Goal: Information Seeking & Learning: Understand process/instructions

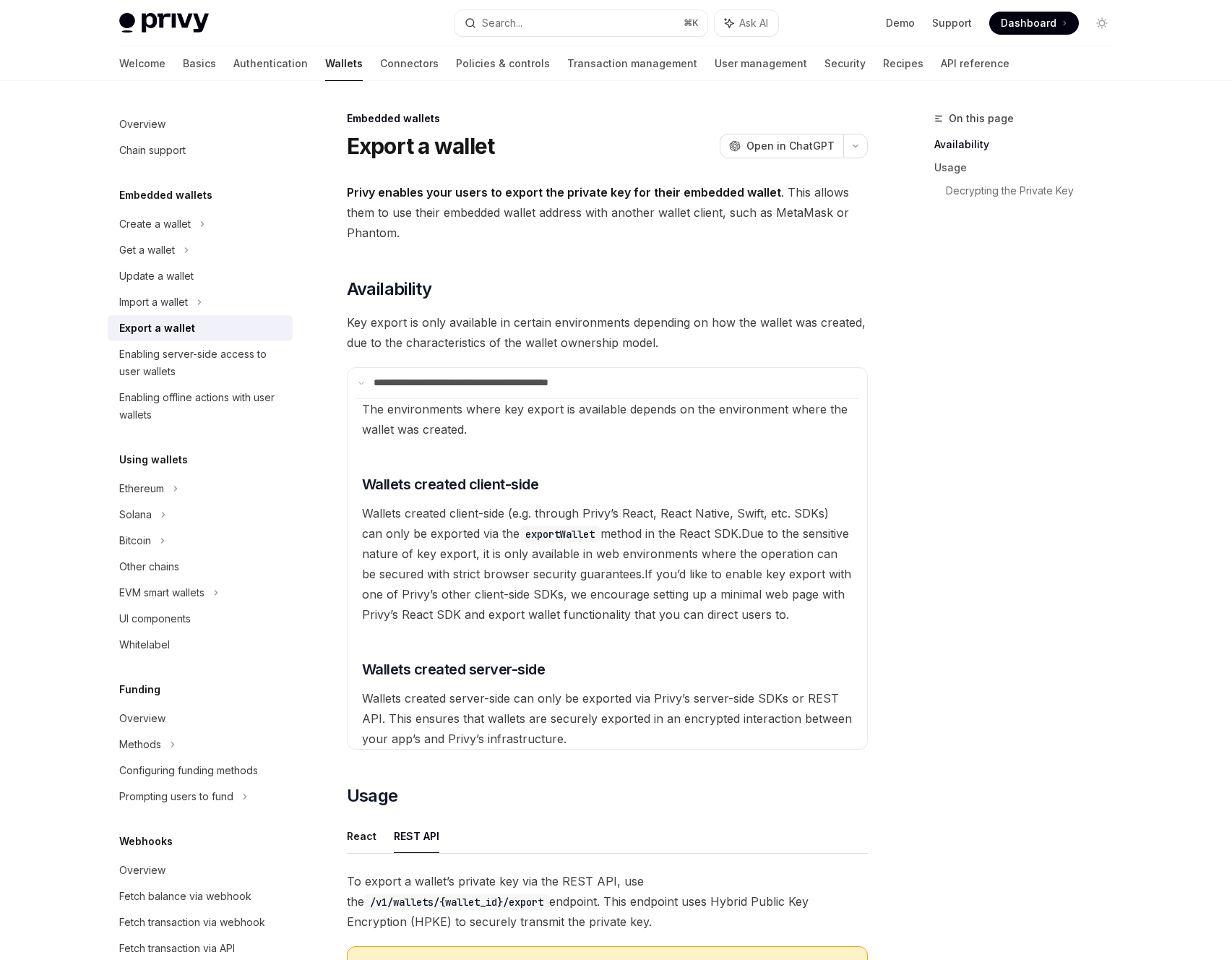
scroll to position [292, 0]
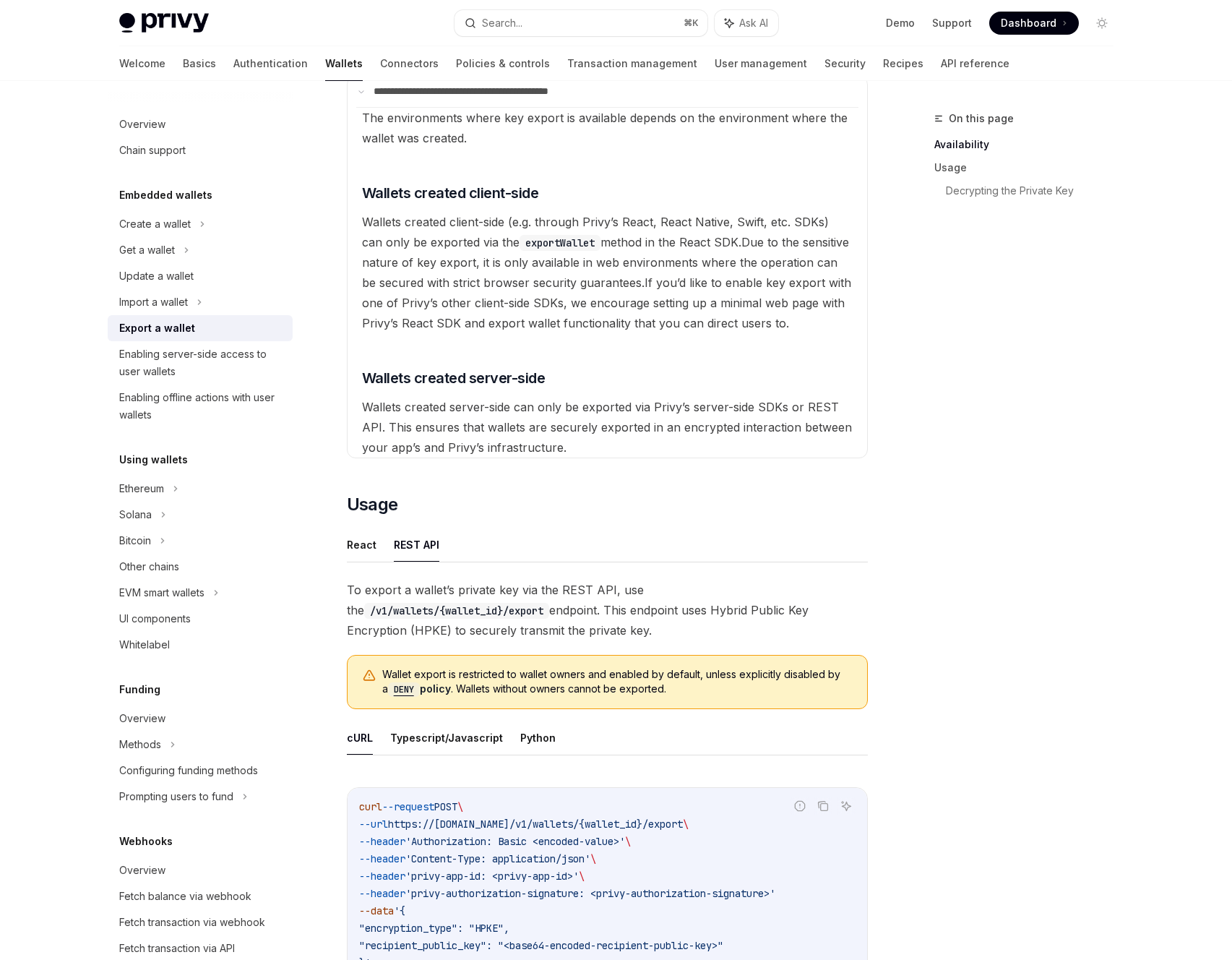
click at [1042, 706] on div "On this page Availability Usage Decrypting the Private Key" at bounding box center [1016, 535] width 220 height 850
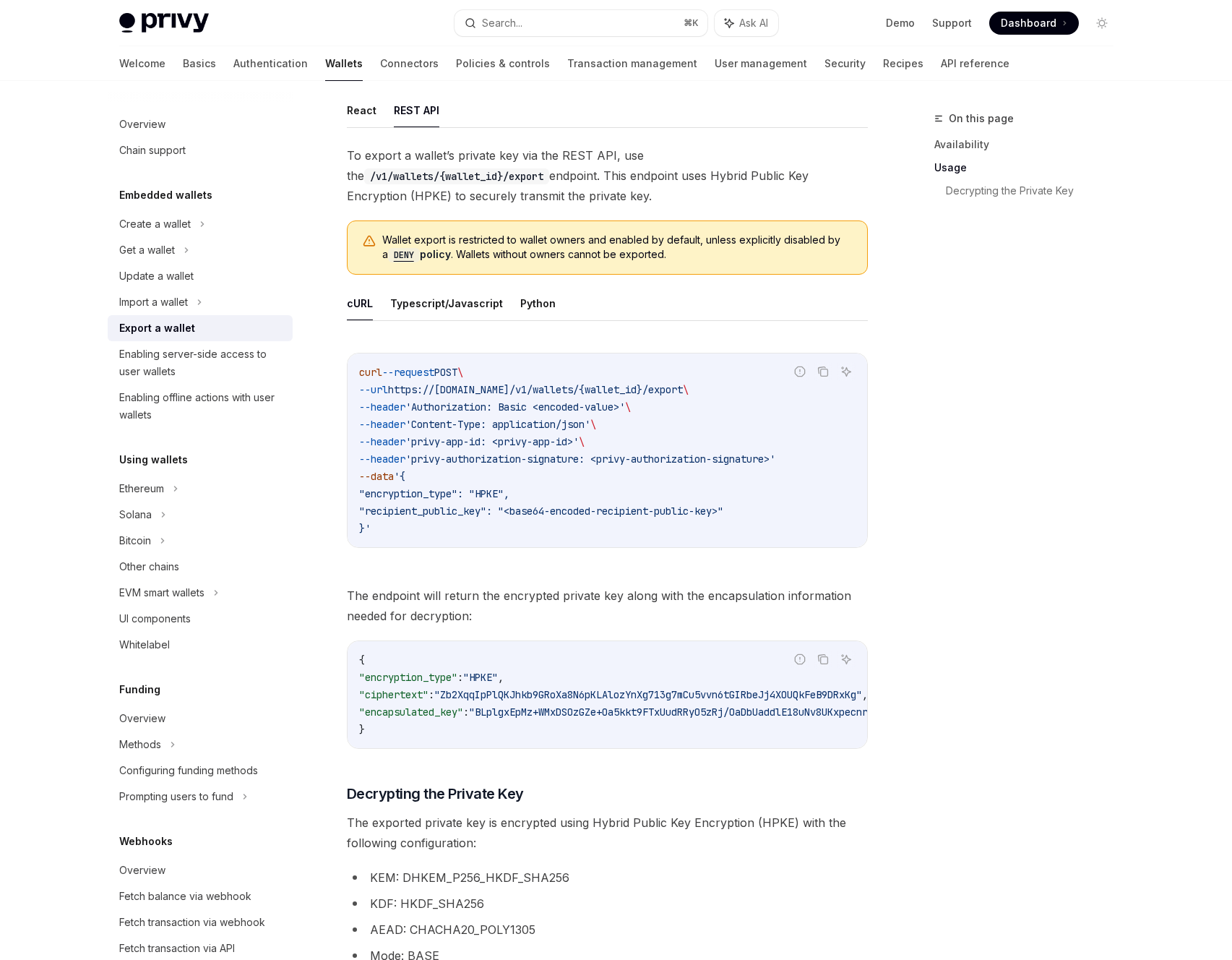
scroll to position [747, 0]
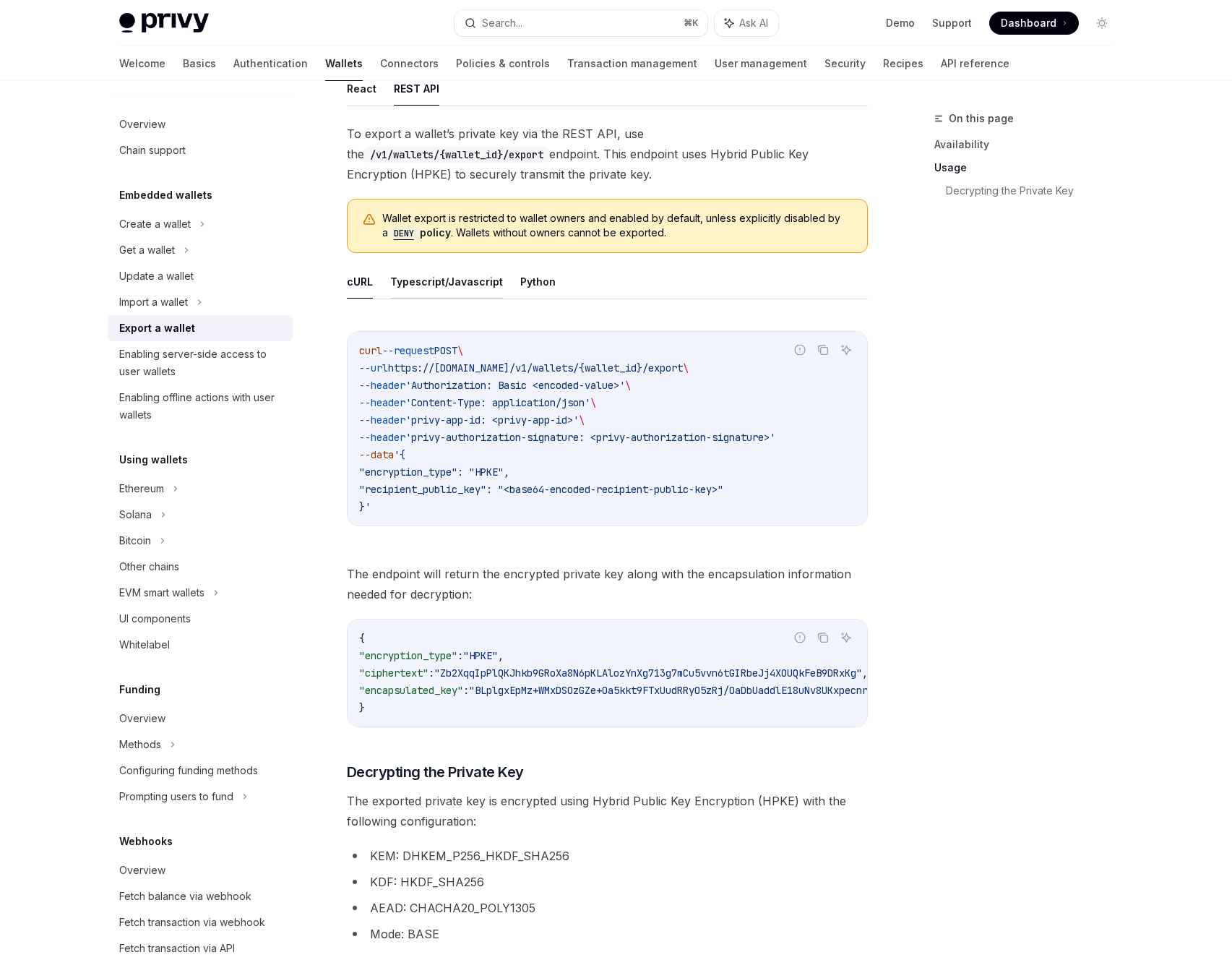
click at [448, 279] on button "Typescript/Javascript" at bounding box center [446, 281] width 113 height 34
type textarea "*"
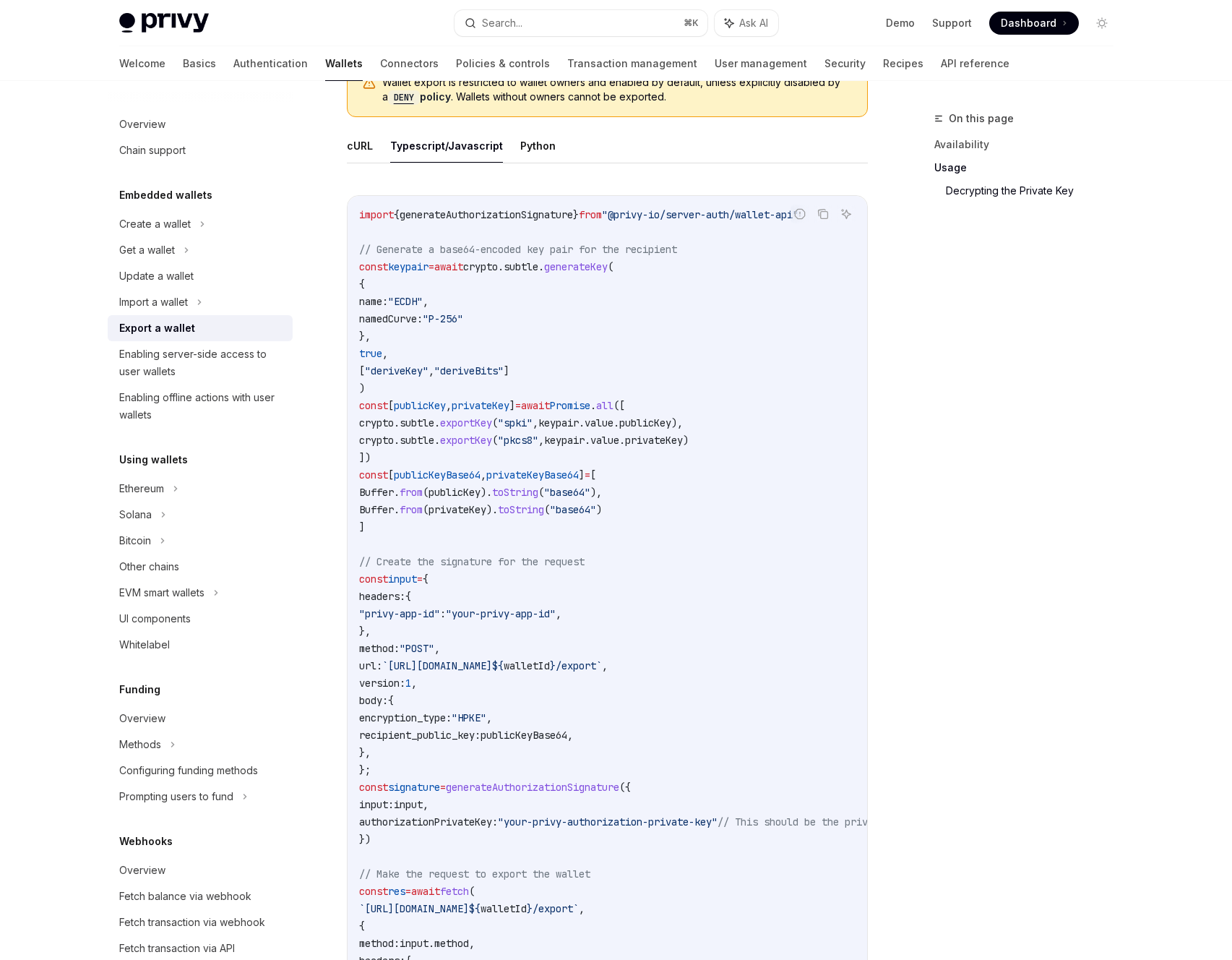
scroll to position [839, 0]
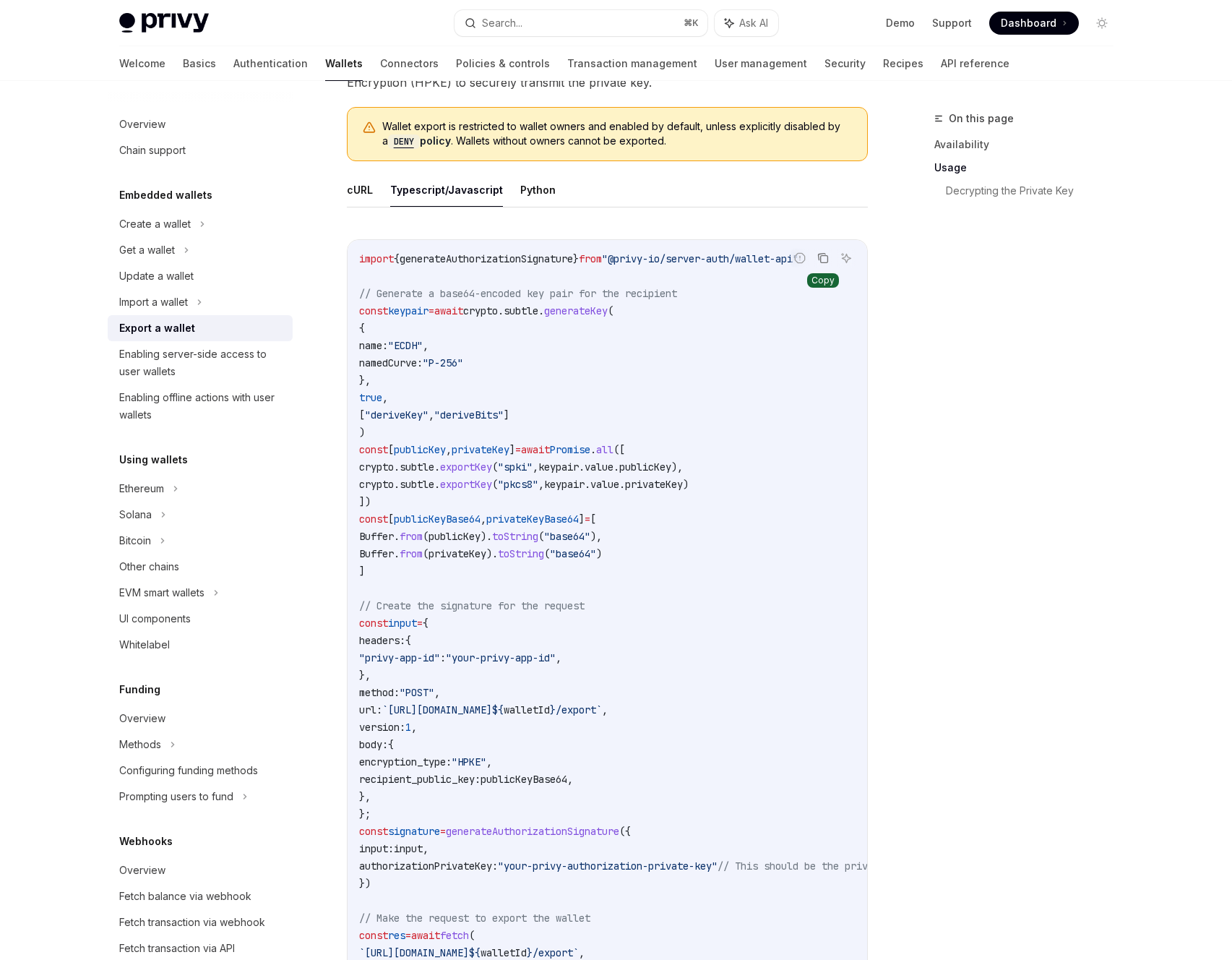
click at [821, 254] on icon "Copy the contents from the code block" at bounding box center [823, 258] width 11 height 11
click at [826, 260] on icon "Copy the contents from the code block" at bounding box center [823, 258] width 11 height 11
click at [825, 255] on icon "Copy the contents from the code block" at bounding box center [824, 258] width 7 height 7
click at [926, 690] on div "On this page Availability Usage Decrypting the Private Key" at bounding box center [1016, 535] width 220 height 850
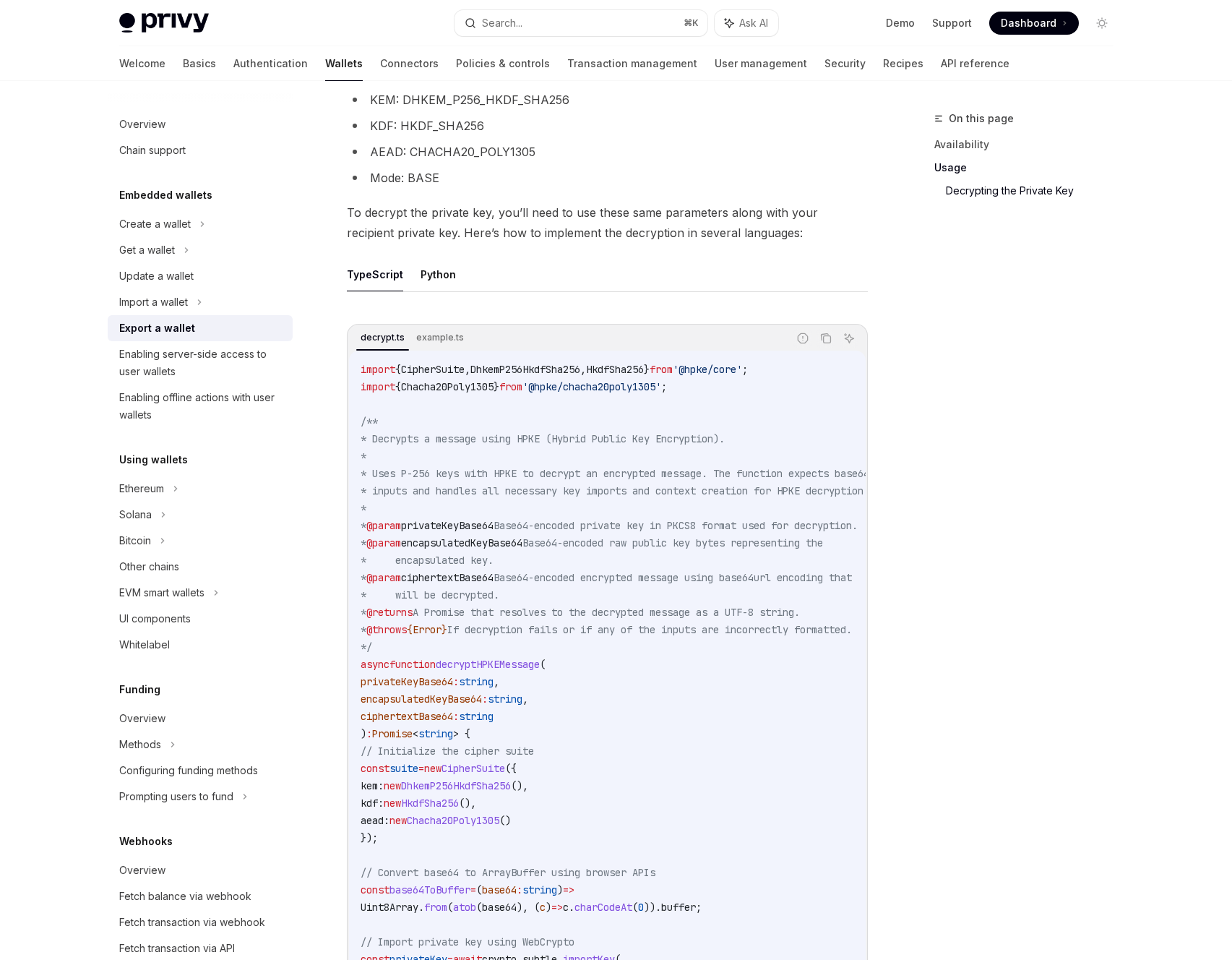
scroll to position [2382, 0]
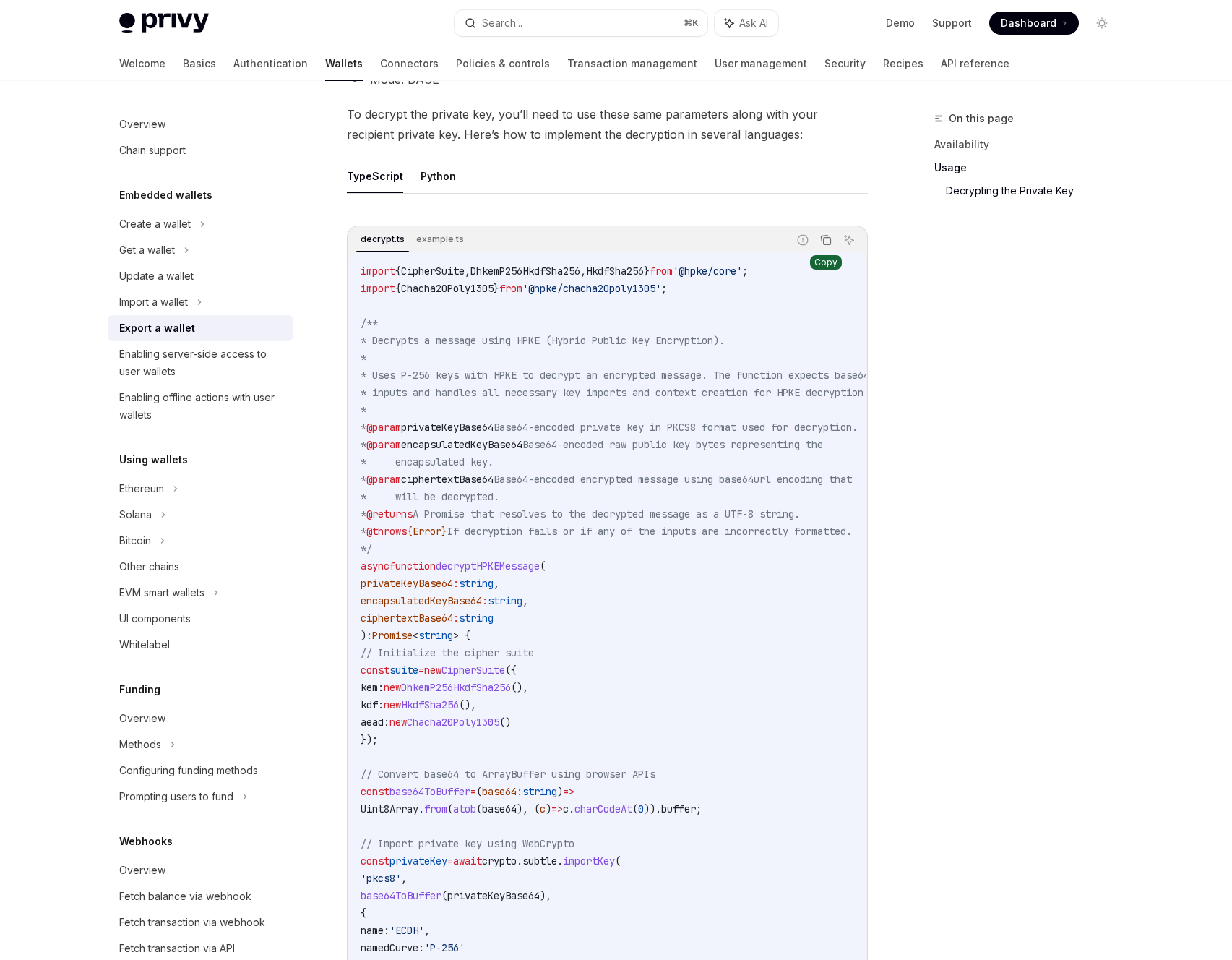
click at [828, 246] on icon "Copy the contents from the code block" at bounding box center [827, 240] width 11 height 11
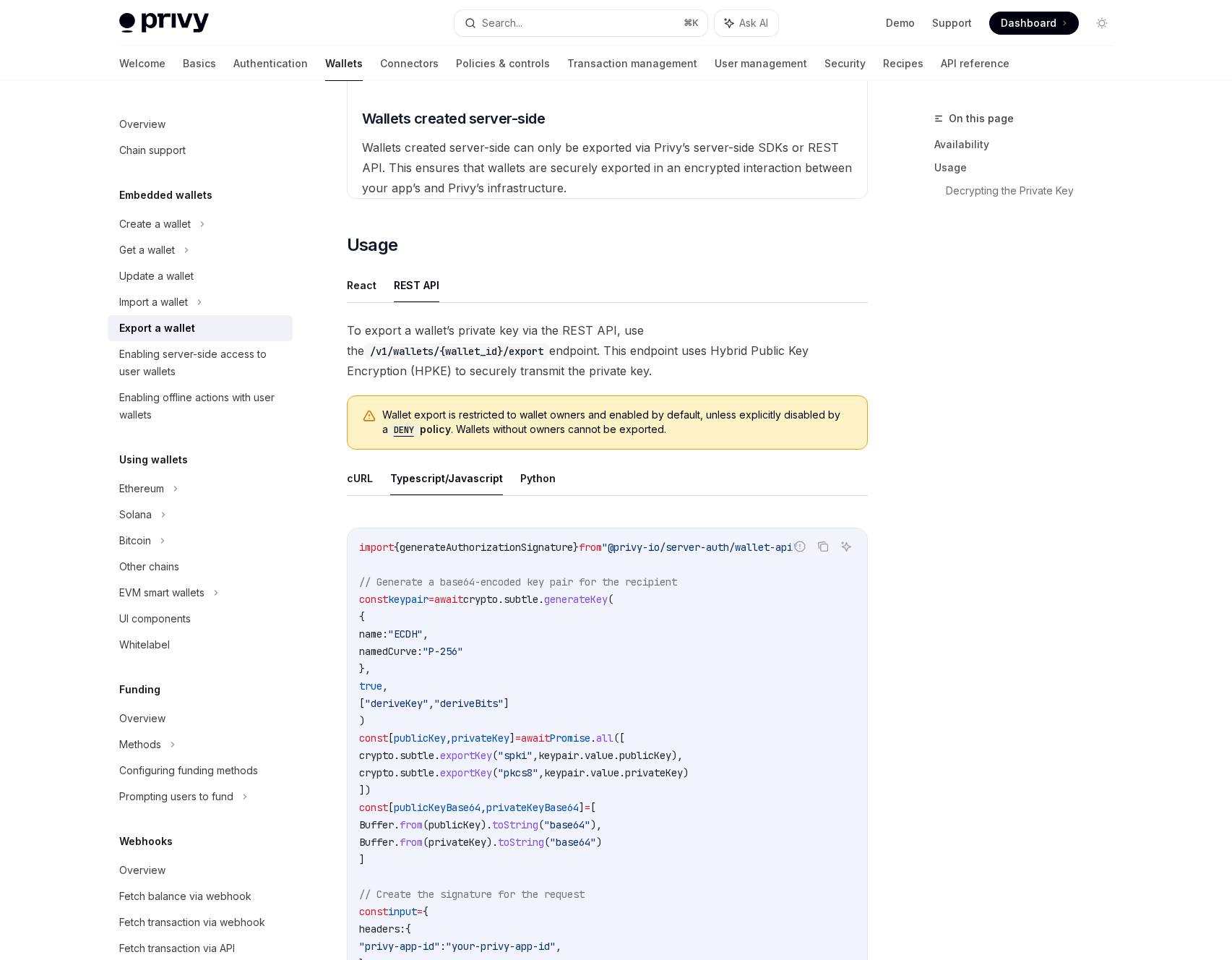
scroll to position [547, 0]
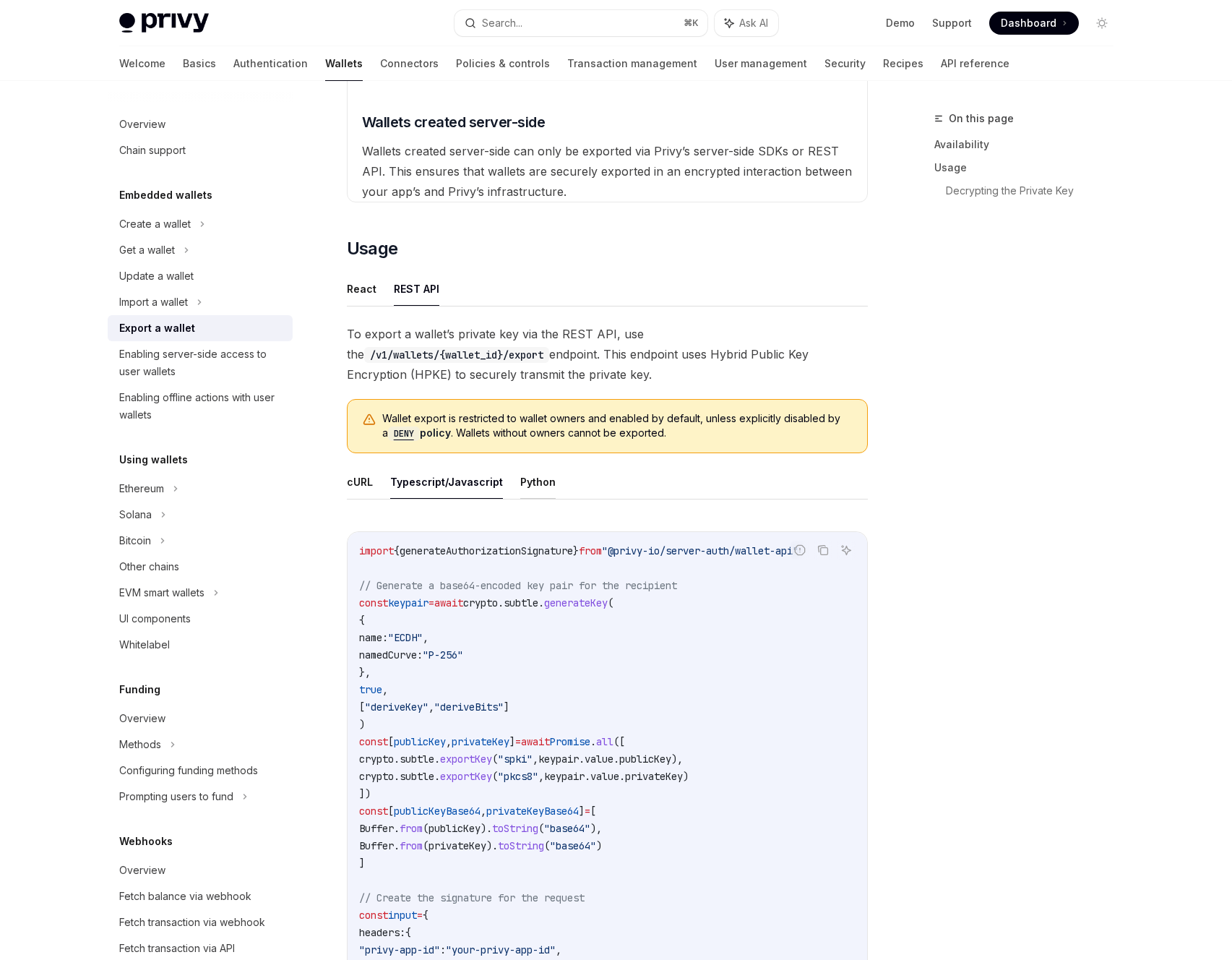
click at [525, 481] on button "Python" at bounding box center [537, 481] width 35 height 34
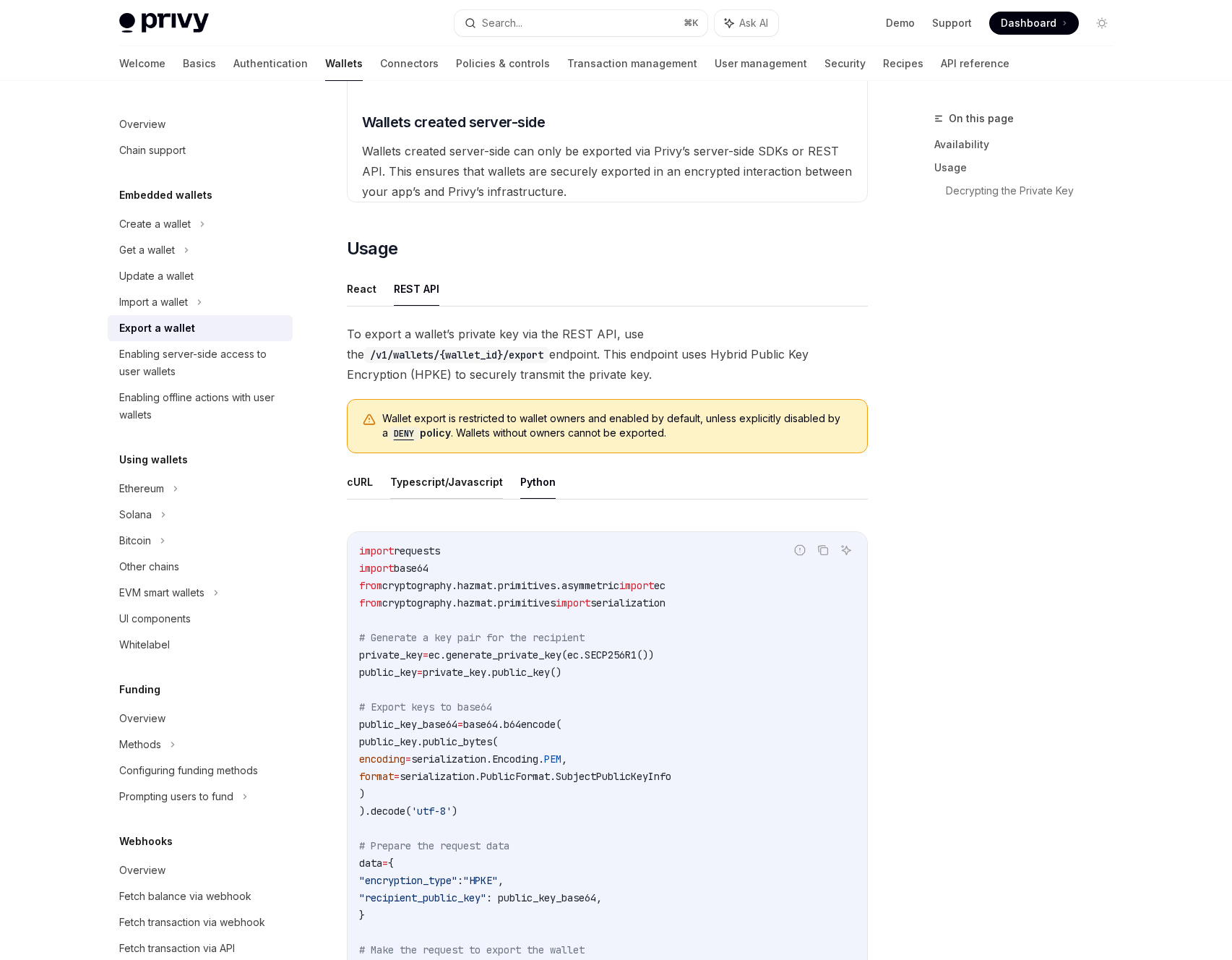
click at [432, 482] on button "Typescript/Javascript" at bounding box center [446, 481] width 113 height 34
type textarea "*"
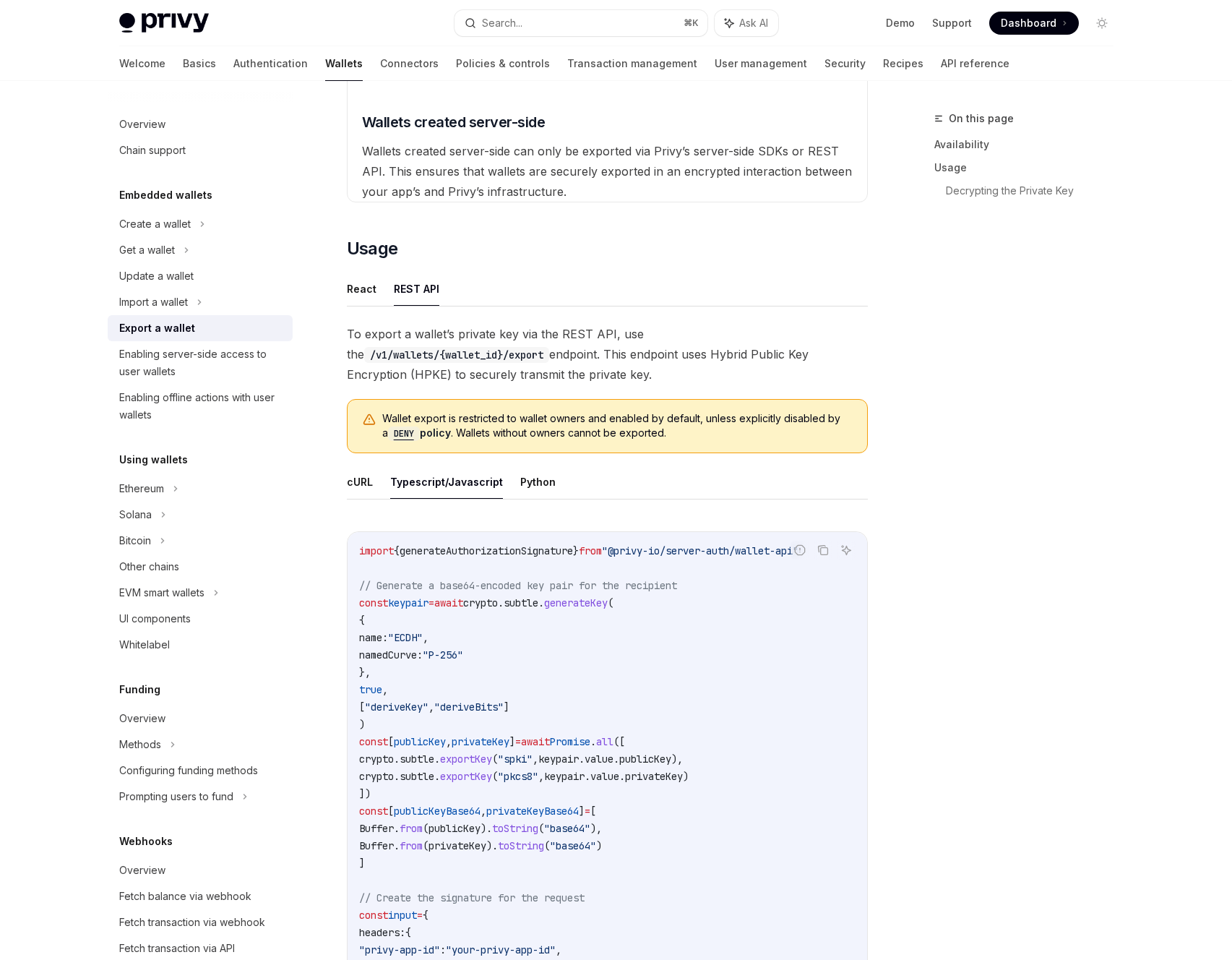
click at [697, 547] on span ""@privy-io/server-auth/wallet-api"" at bounding box center [700, 550] width 197 height 13
drag, startPoint x: 697, startPoint y: 547, endPoint x: 705, endPoint y: 550, distance: 8.5
click at [698, 548] on span ""@privy-io/server-auth/wallet-api"" at bounding box center [700, 550] width 197 height 13
click at [818, 549] on icon "Copy the contents from the code block" at bounding box center [822, 548] width 7 height 7
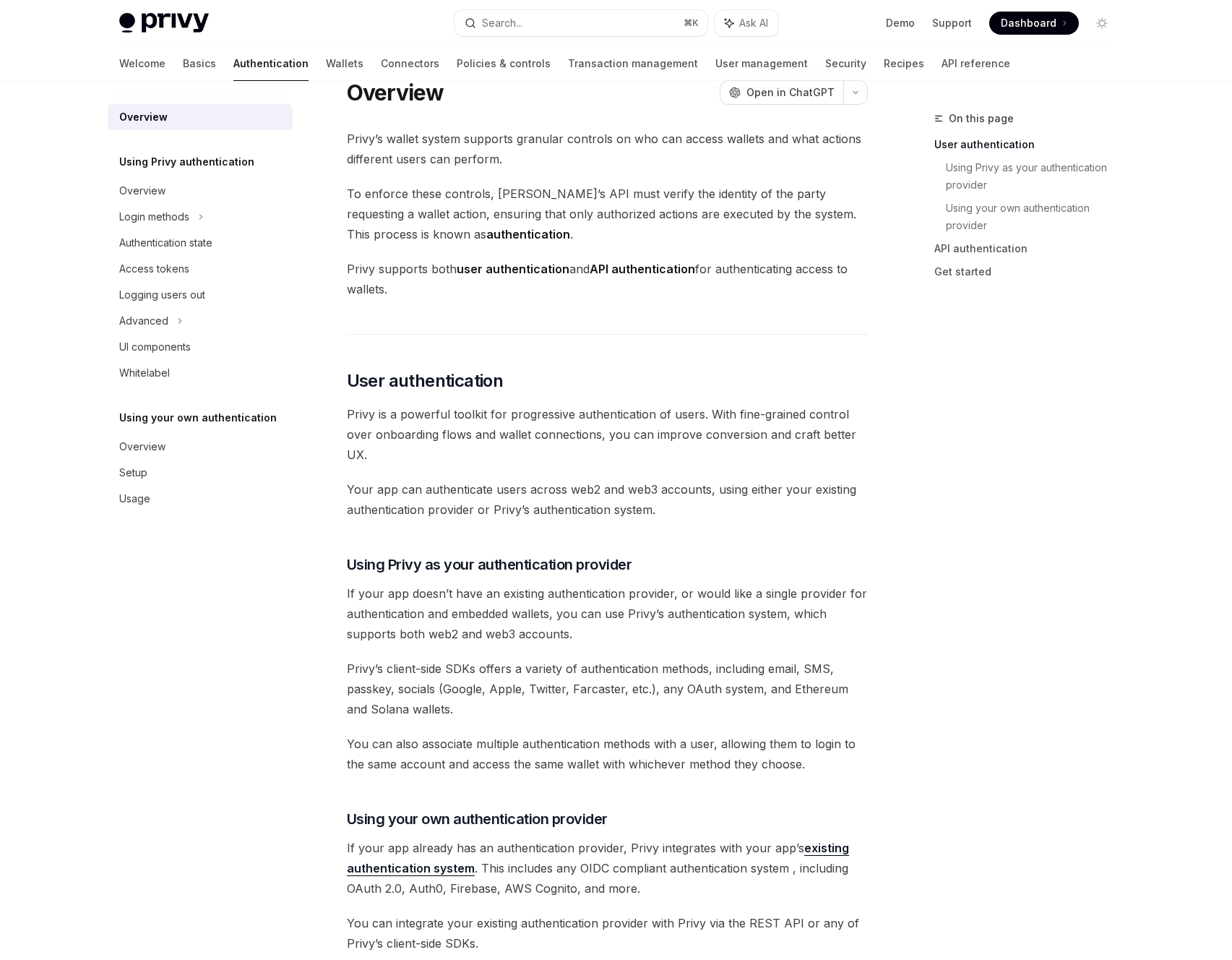
scroll to position [34, 0]
click at [500, 493] on span "Your app can authenticate users across web2 and web3 accounts, using either you…" at bounding box center [608, 497] width 521 height 40
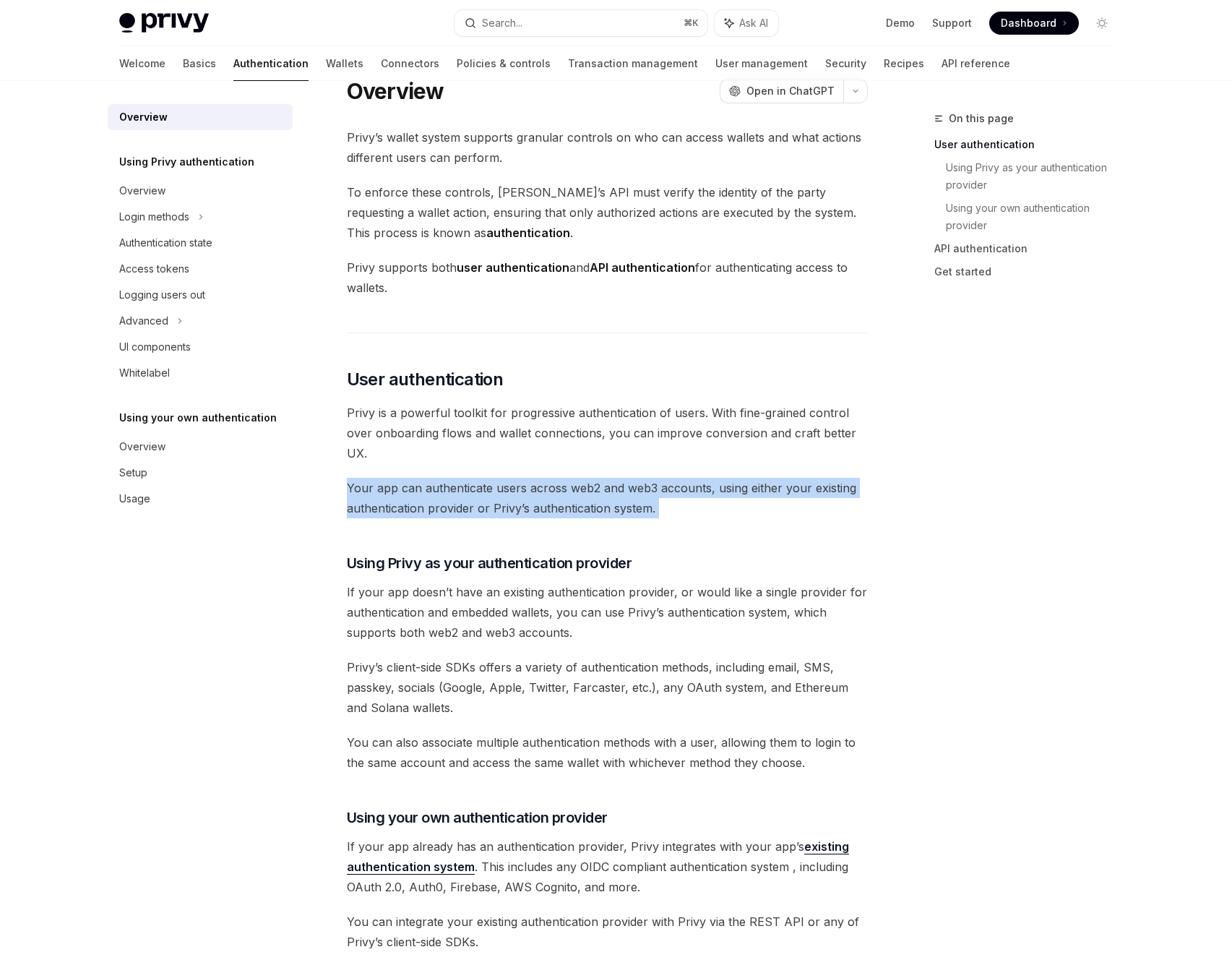
click at [500, 493] on span "Your app can authenticate users across web2 and web3 accounts, using either you…" at bounding box center [608, 497] width 521 height 40
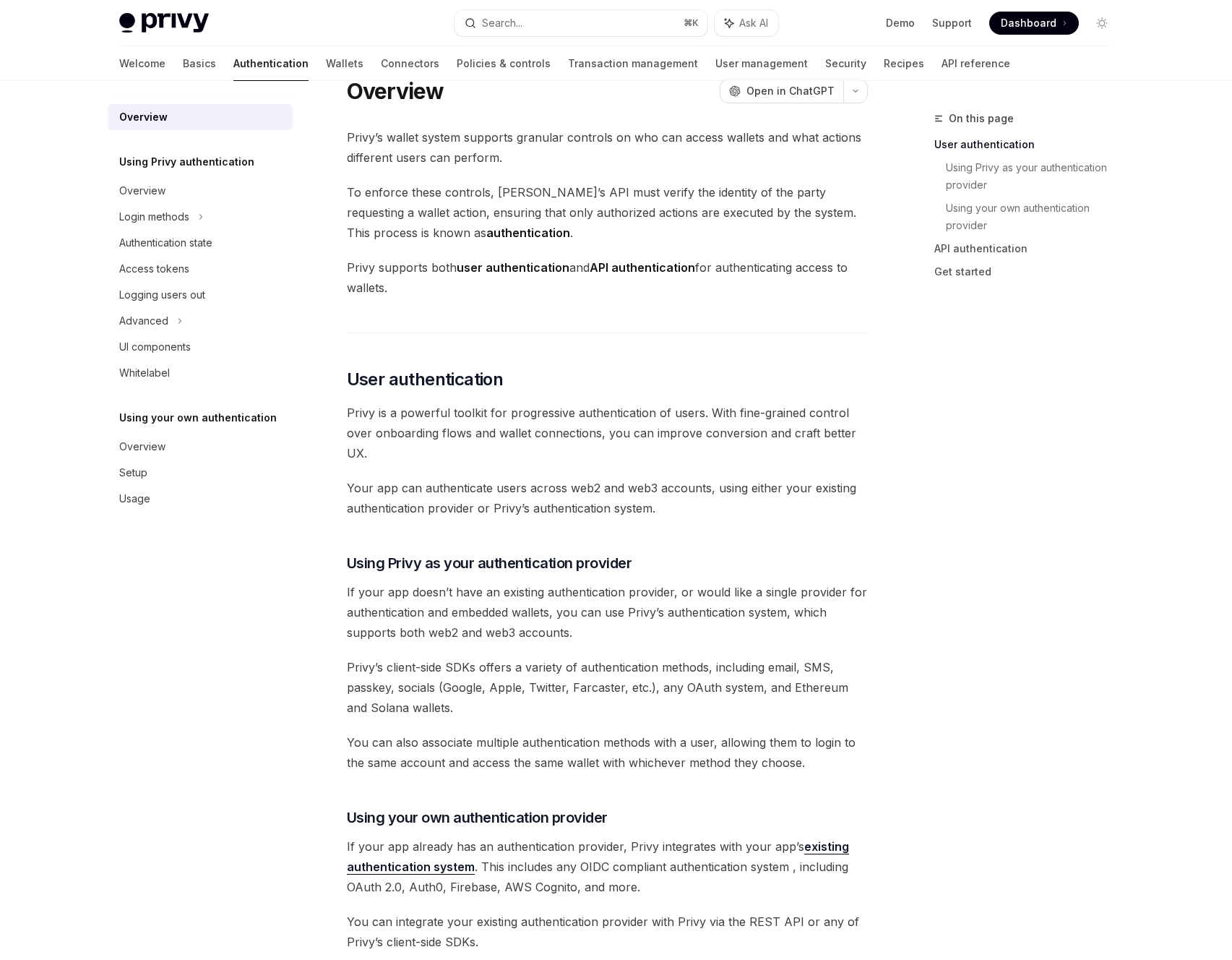
click at [527, 414] on span "Privy is a powerful toolkit for progressive authentication of users. With fine-…" at bounding box center [608, 432] width 521 height 61
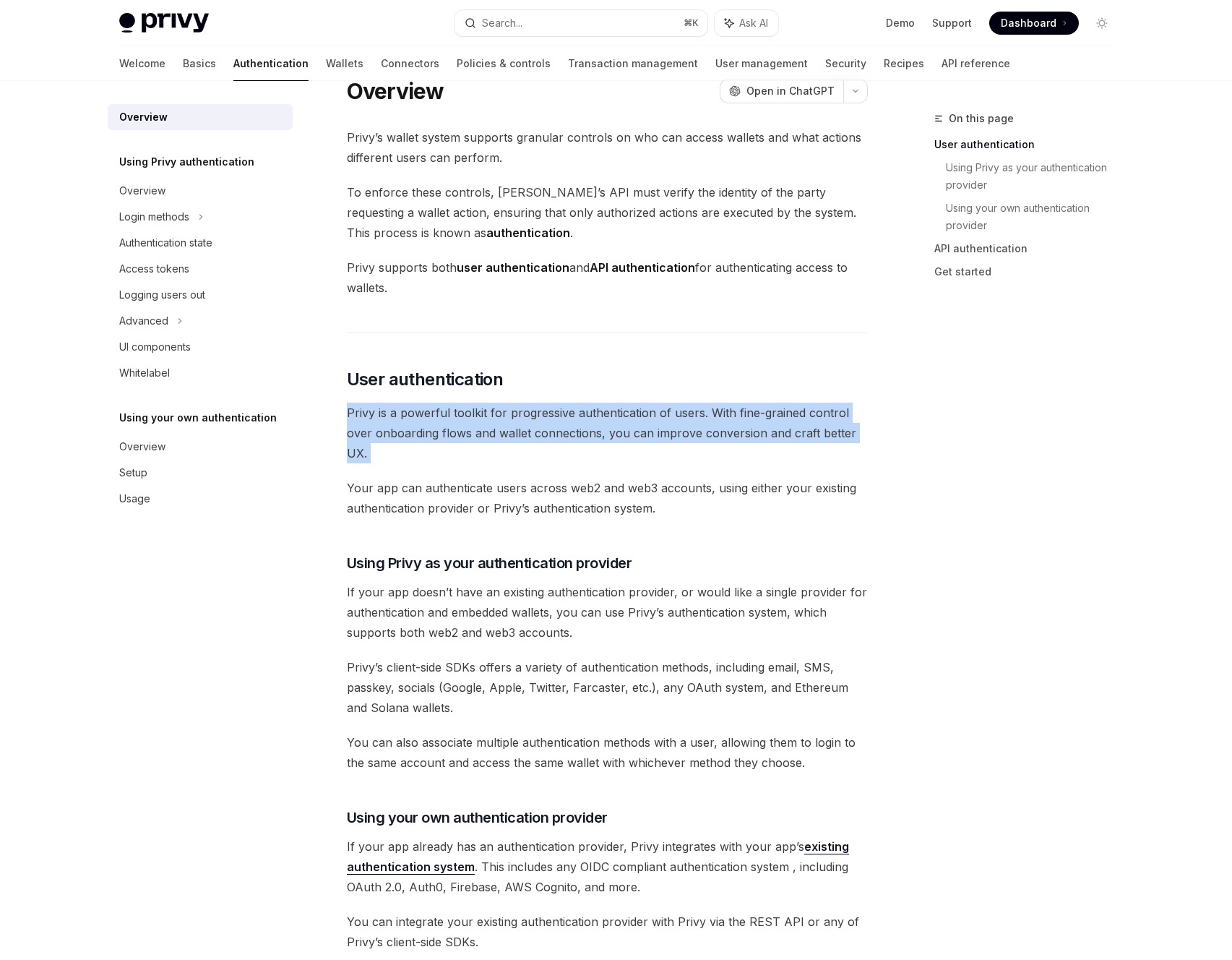
click at [526, 416] on span "Privy is a powerful toolkit for progressive authentication of users. With fine-…" at bounding box center [608, 432] width 521 height 61
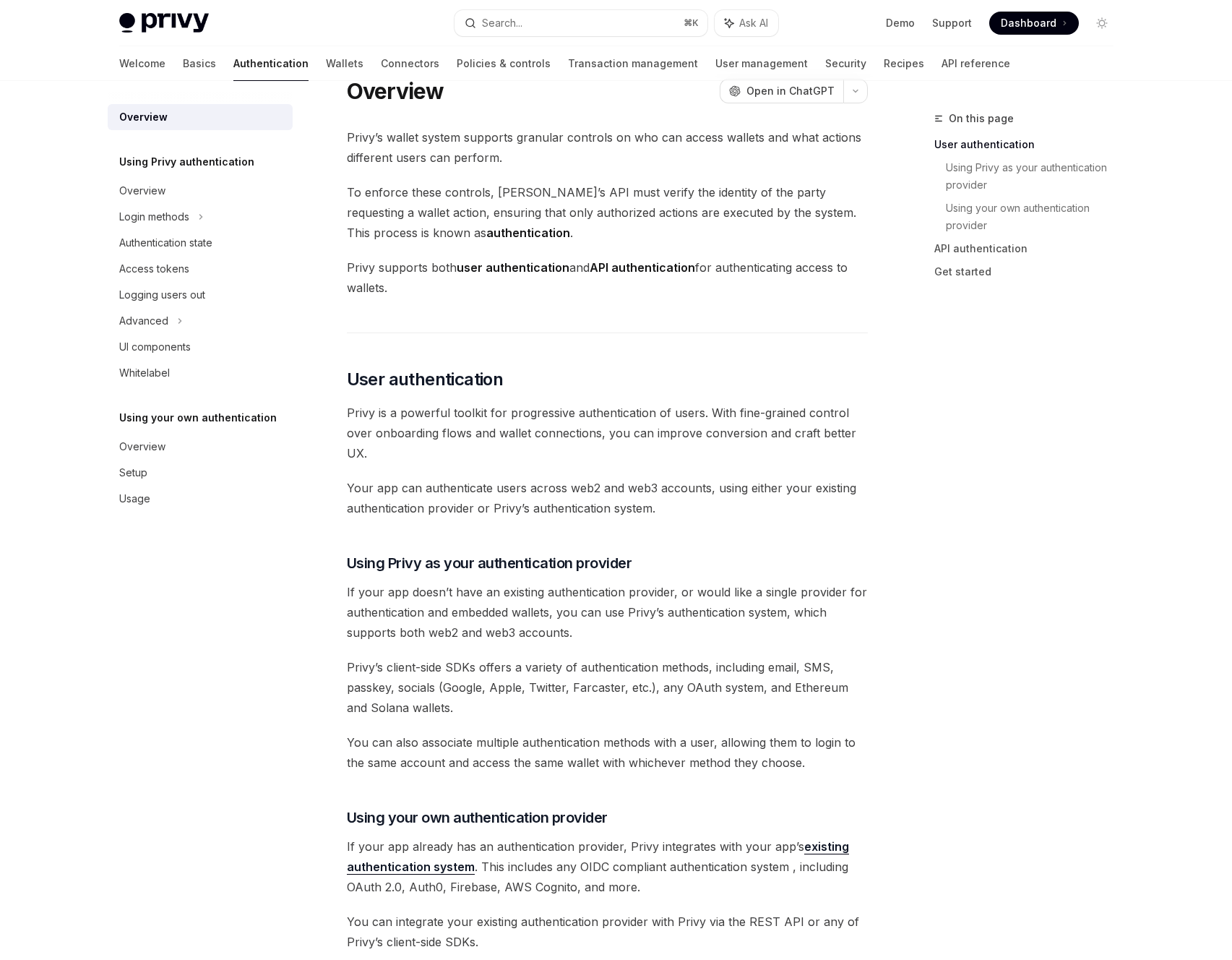
click at [502, 471] on div "Privy’s wallet system supports granular controls on who can access wallets and …" at bounding box center [608, 846] width 521 height 1439
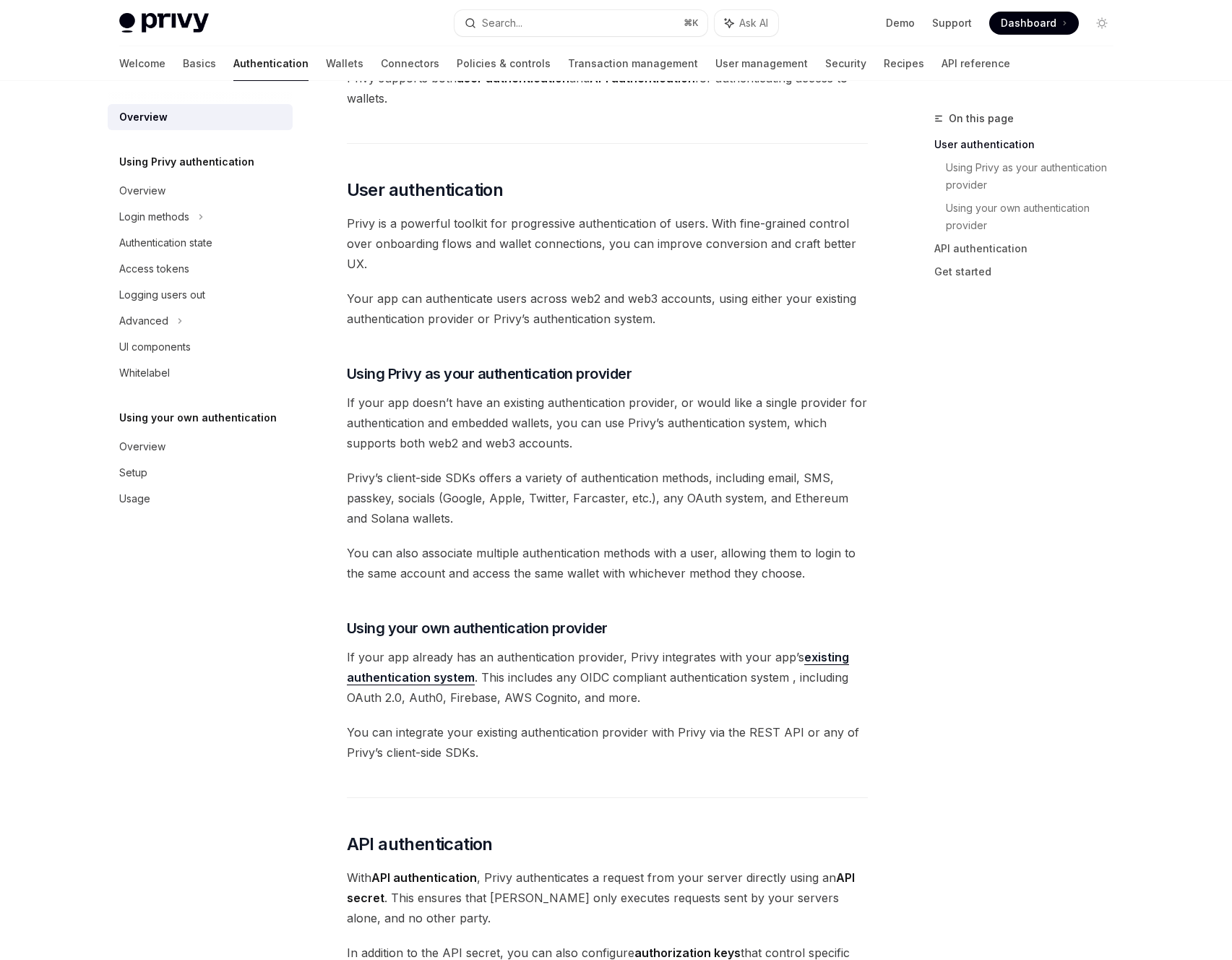
scroll to position [0, 0]
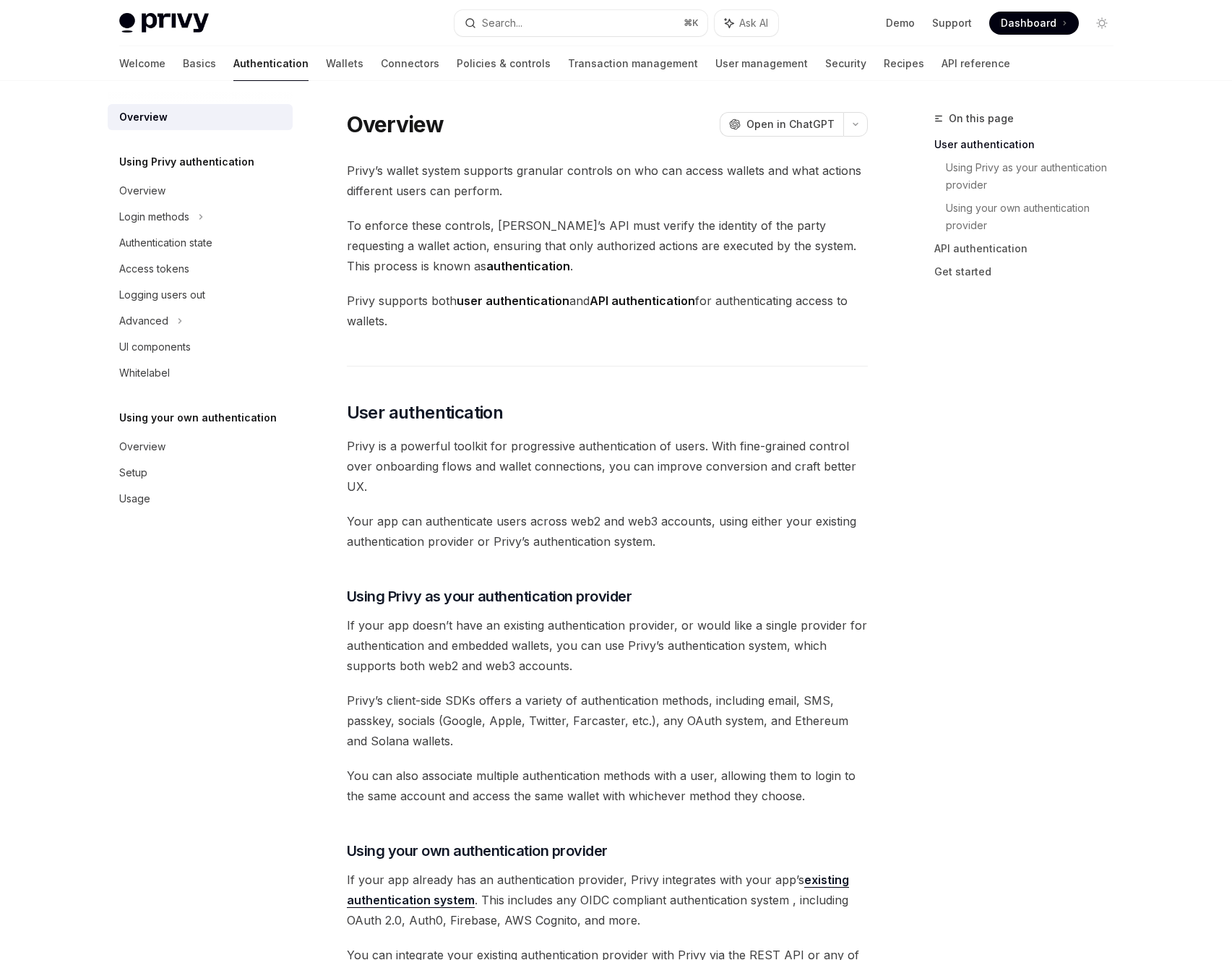
click at [698, 460] on span "Privy is a powerful toolkit for progressive authentication of users. With fine-…" at bounding box center [608, 466] width 521 height 61
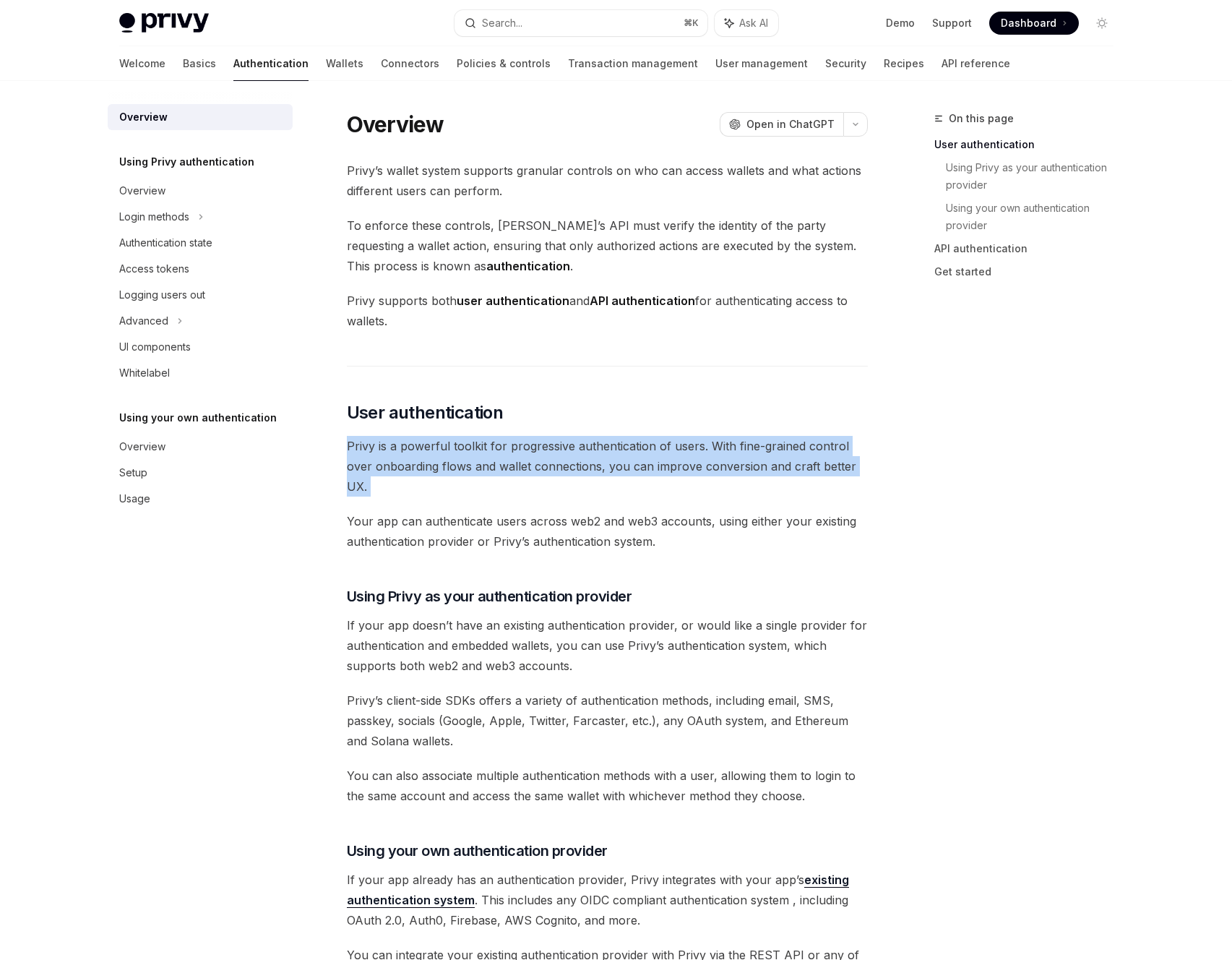
click at [698, 460] on span "Privy is a powerful toolkit for progressive authentication of users. With fine-…" at bounding box center [608, 466] width 521 height 61
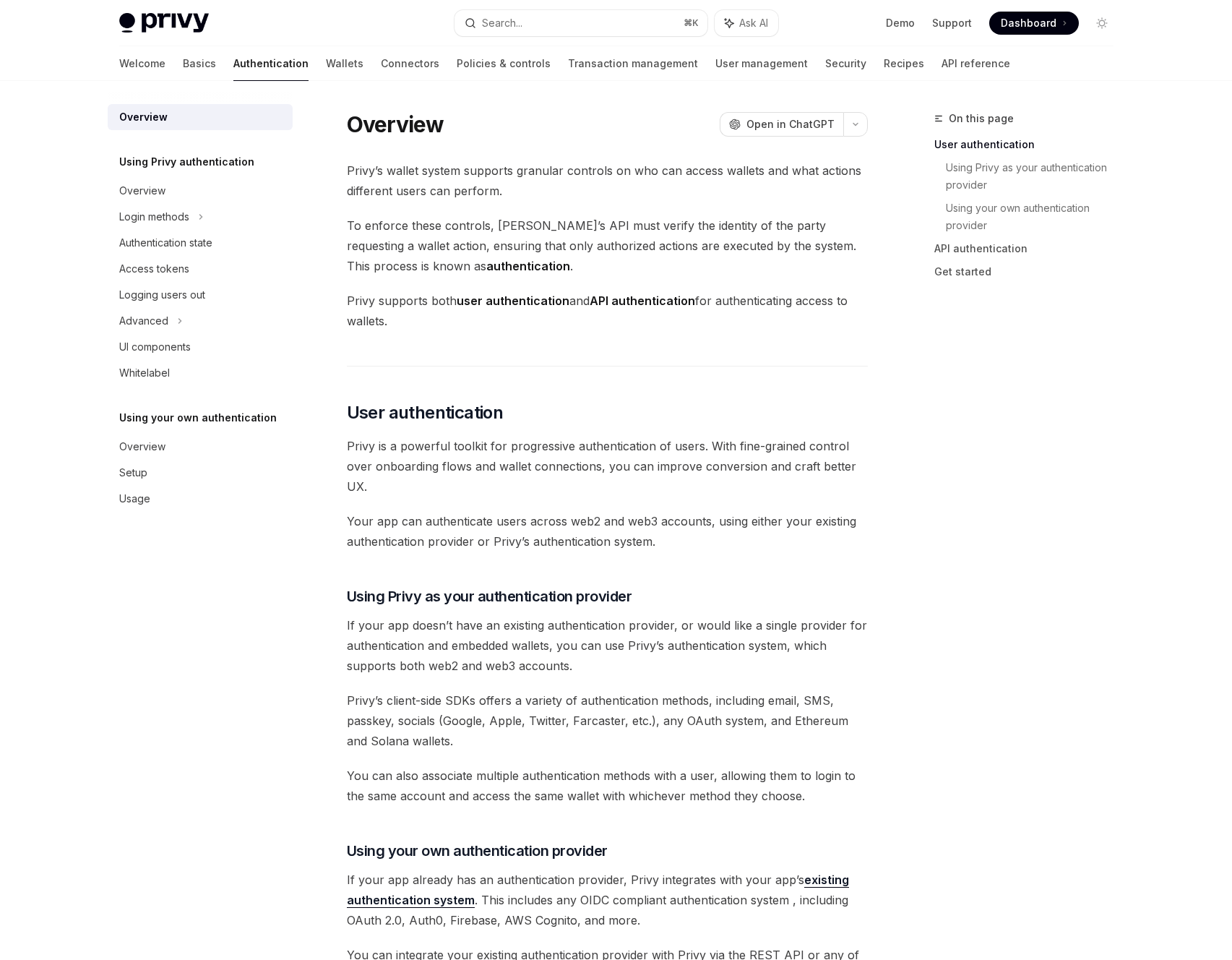
click at [646, 237] on span "To enforce these controls, [PERSON_NAME]’s API must verify the identity of the …" at bounding box center [608, 246] width 521 height 61
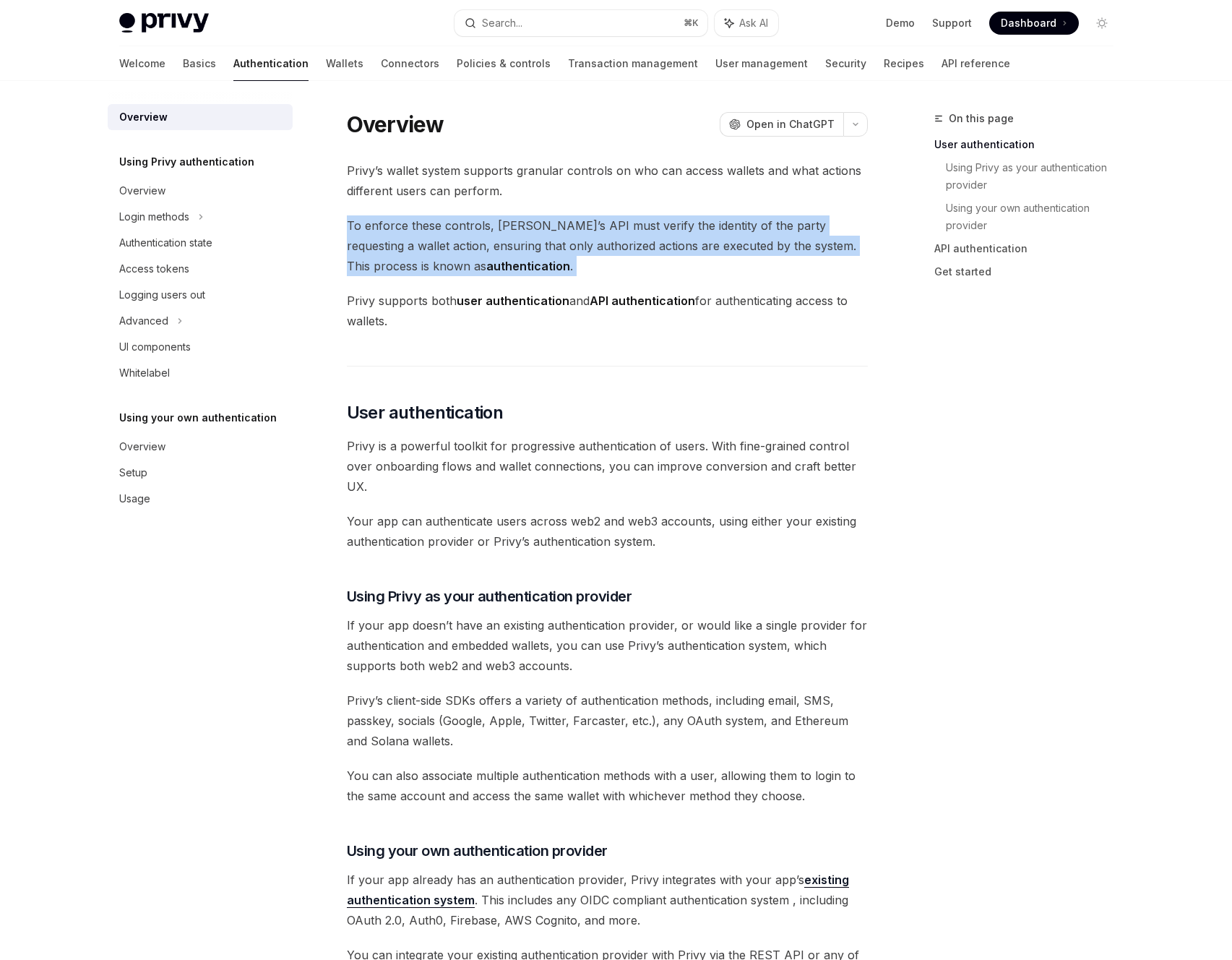
click at [648, 237] on span "To enforce these controls, [PERSON_NAME]’s API must verify the identity of the …" at bounding box center [608, 246] width 521 height 61
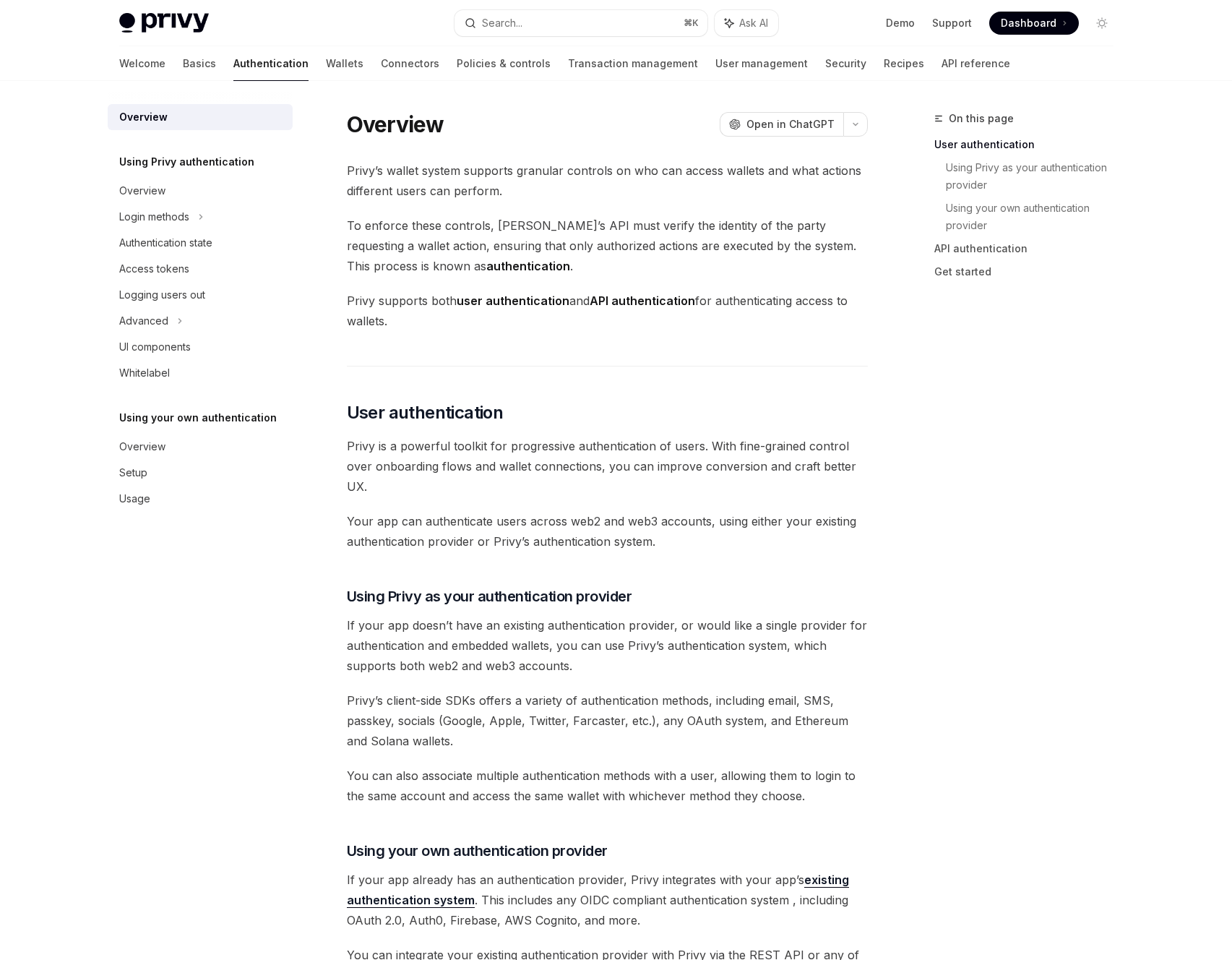
click at [576, 161] on span "Privy’s wallet system supports granular controls on who can access wallets and …" at bounding box center [608, 180] width 521 height 40
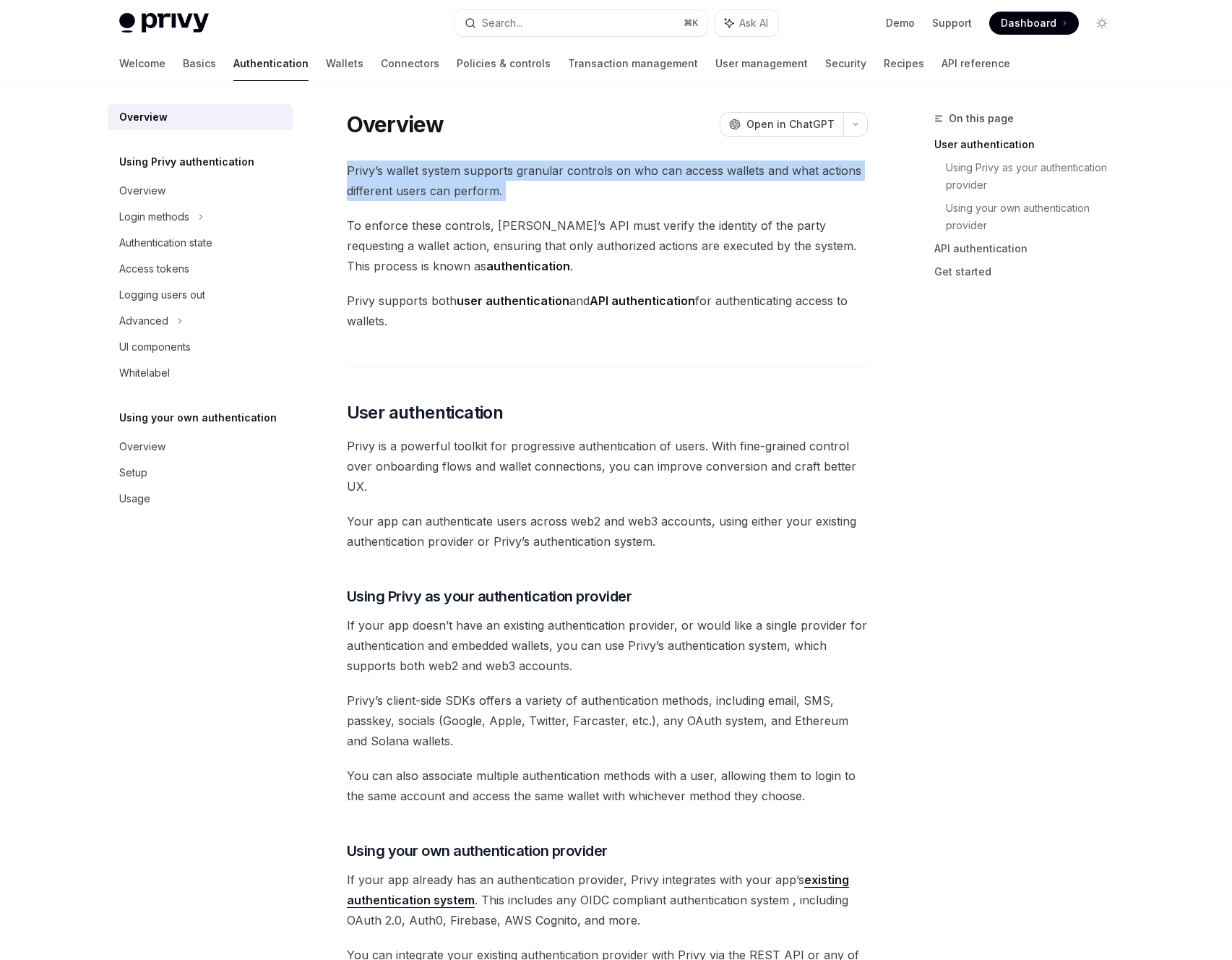
drag, startPoint x: 576, startPoint y: 161, endPoint x: 576, endPoint y: 183, distance: 22.0
click at [576, 161] on span "Privy’s wallet system supports granular controls on who can access wallets and …" at bounding box center [608, 180] width 521 height 40
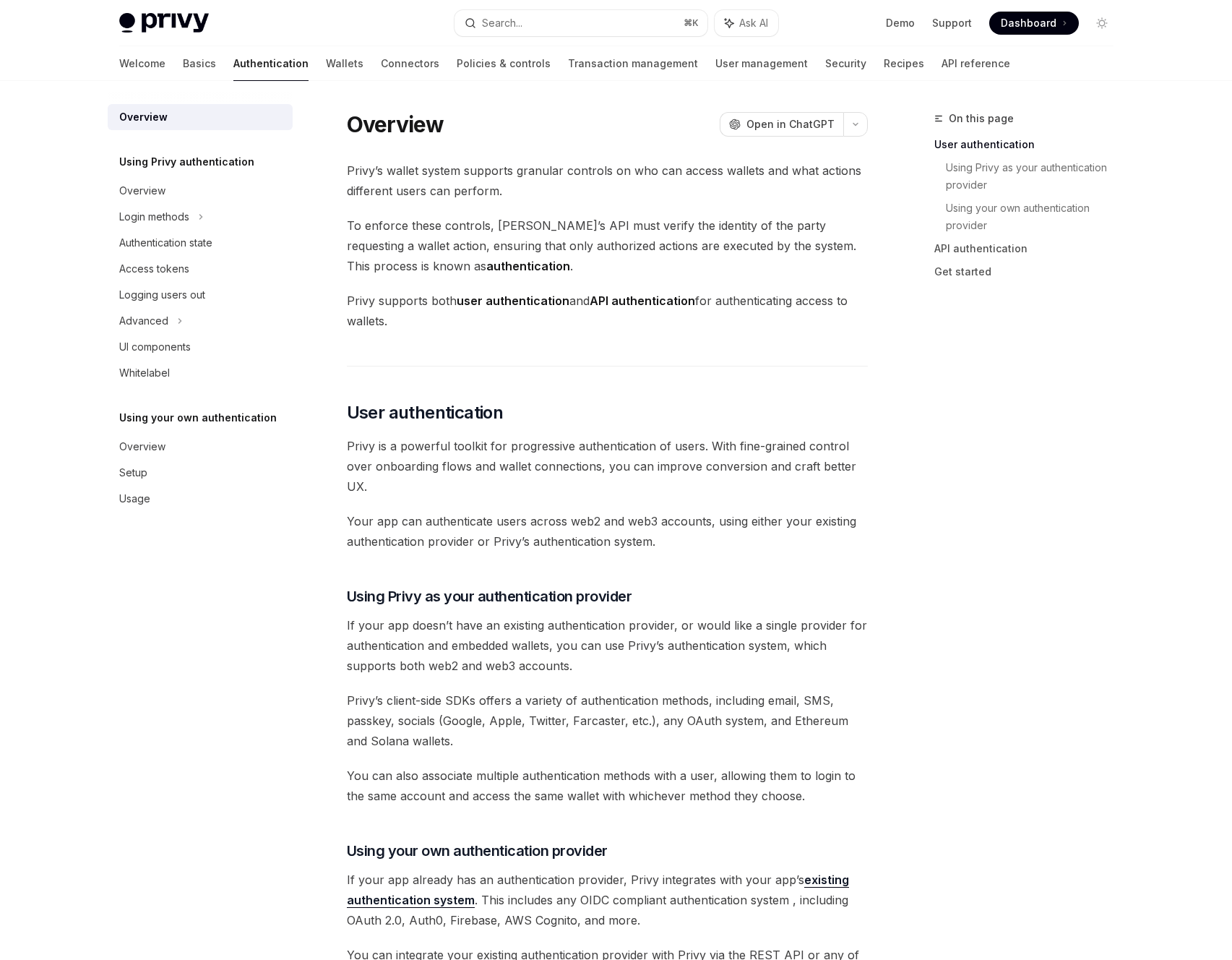
click at [575, 302] on span "Privy supports both user authentication and API authentication for authenticati…" at bounding box center [608, 310] width 521 height 40
